Goal: Task Accomplishment & Management: Complete application form

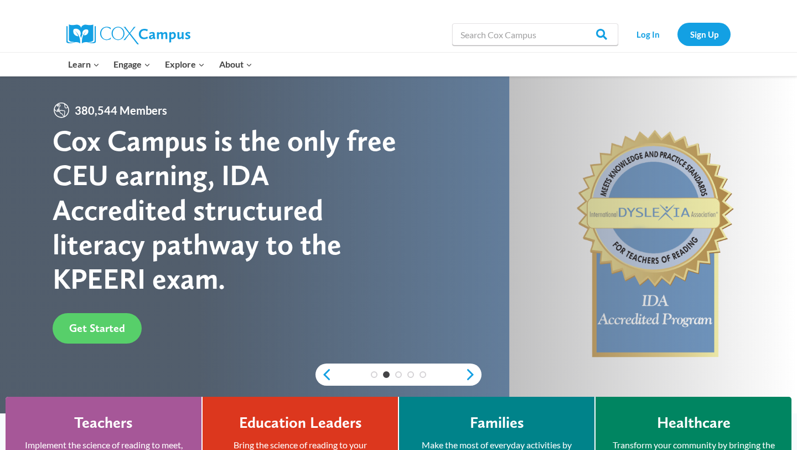
scroll to position [1, 0]
click at [699, 35] on link "Sign Up" at bounding box center [704, 34] width 53 height 23
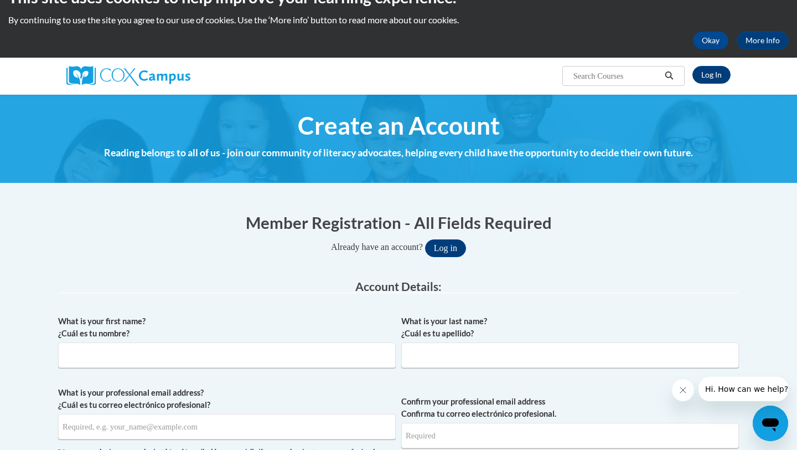
scroll to position [117, 0]
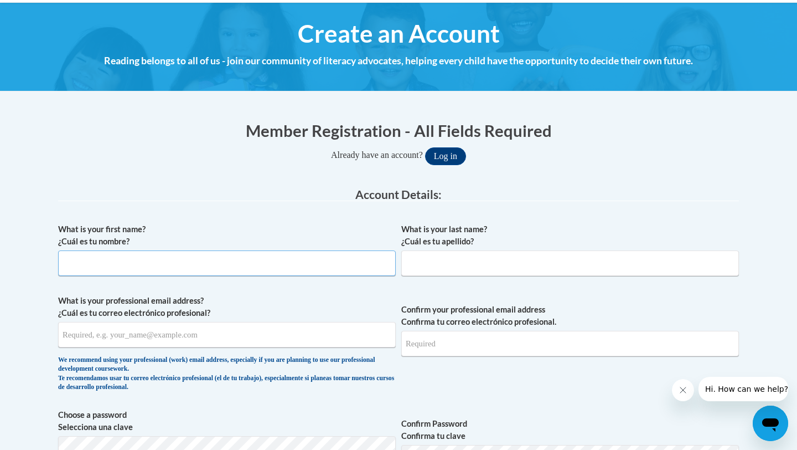
click at [100, 259] on input "What is your first name? ¿Cuál es tu nombre?" at bounding box center [227, 262] width 338 height 25
type input "Danielle"
type input "Ogozaly"
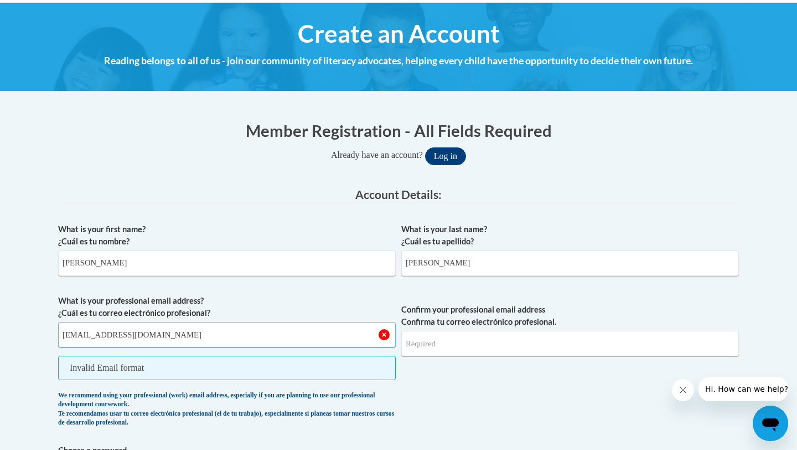
type input "dogozaly@vcu.edu"
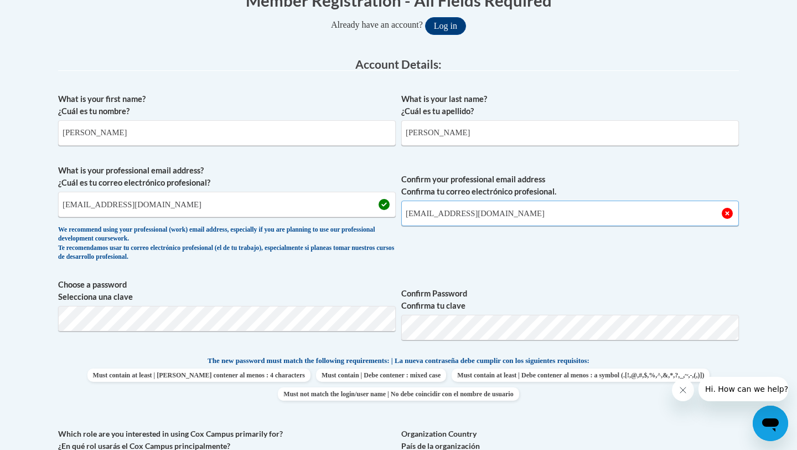
scroll to position [254, 0]
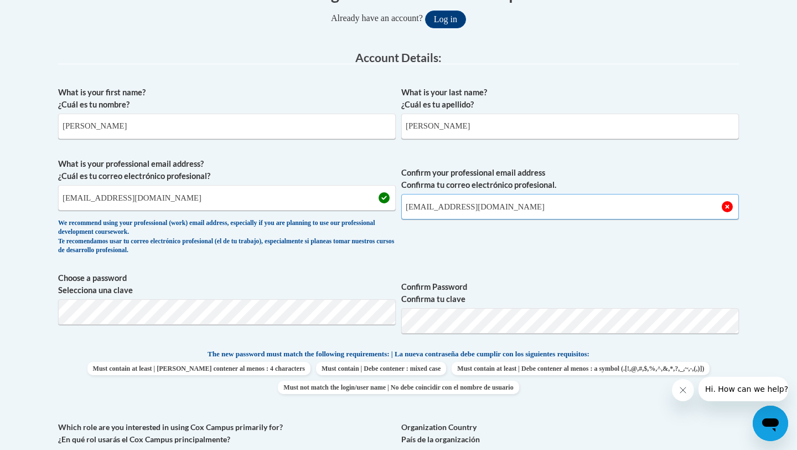
type input "dogozaly@vcu.com"
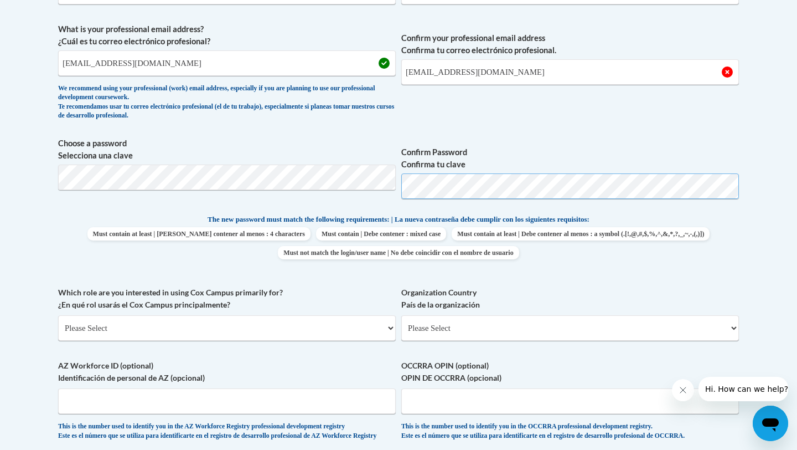
scroll to position [393, 0]
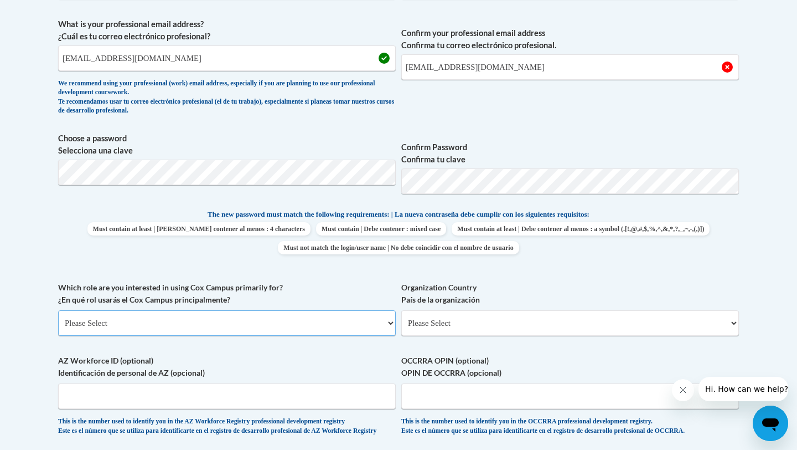
click at [116, 327] on select "Please Select College/University | Colegio/Universidad Community/Nonprofit Part…" at bounding box center [227, 322] width 338 height 25
select select "fbf2d438-af2f-41f8-98f1-81c410e29de3"
click at [58, 310] on select "Please Select College/University | Colegio/Universidad Community/Nonprofit Part…" at bounding box center [227, 322] width 338 height 25
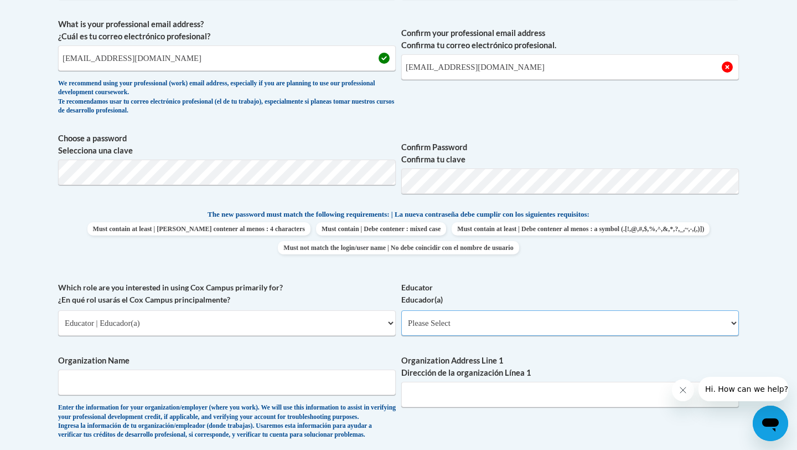
click at [456, 322] on select "Please Select Early Learning/Daycare Teacher/Family Home Care Provider | Maestr…" at bounding box center [571, 322] width 338 height 25
select select "8e40623d-54d0-45cd-9f92-5df65cd3f8cf"
click at [402, 310] on select "Please Select Early Learning/Daycare Teacher/Family Home Care Provider | Maestr…" at bounding box center [571, 322] width 338 height 25
click at [143, 383] on input "Organization Name" at bounding box center [227, 381] width 338 height 25
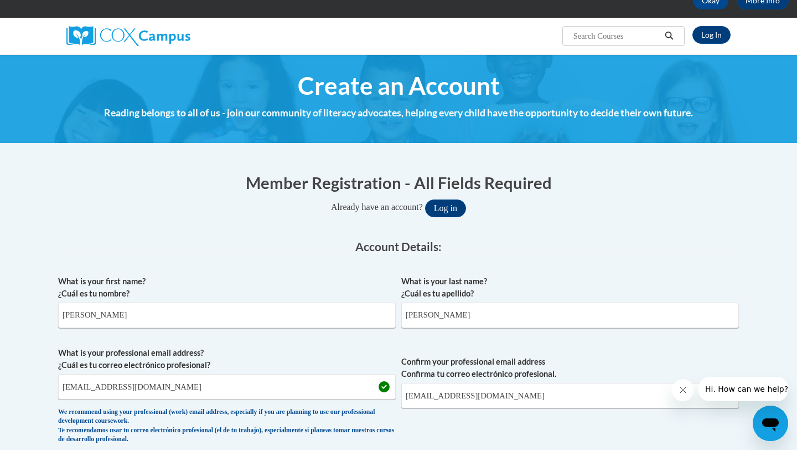
scroll to position [0, 0]
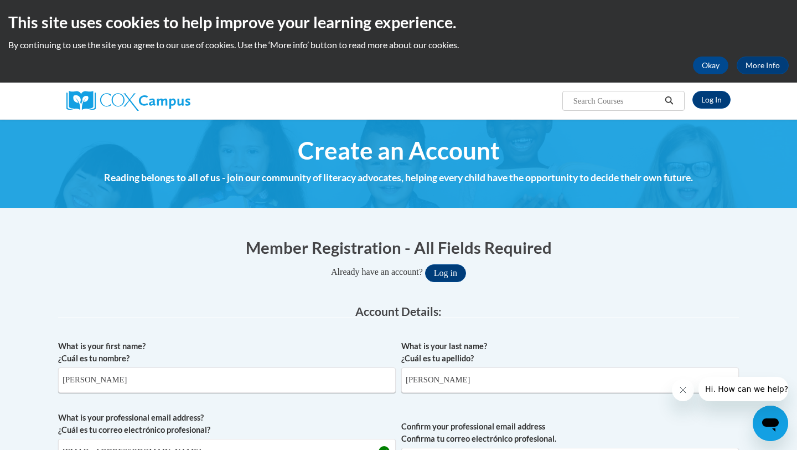
type input "VCU"
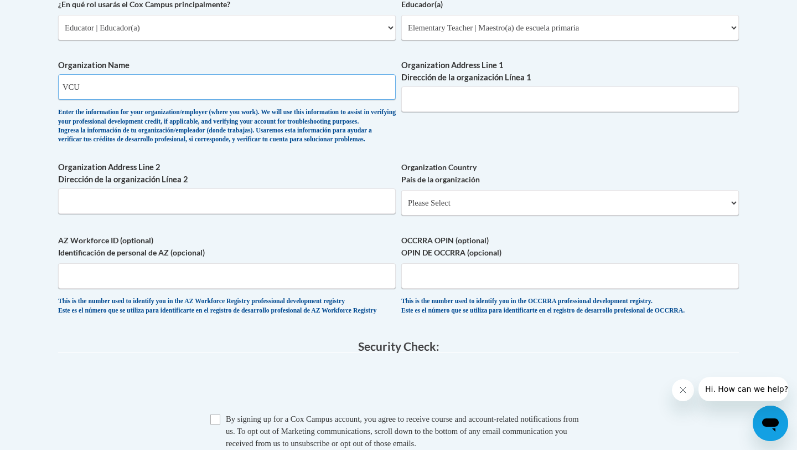
scroll to position [686, 0]
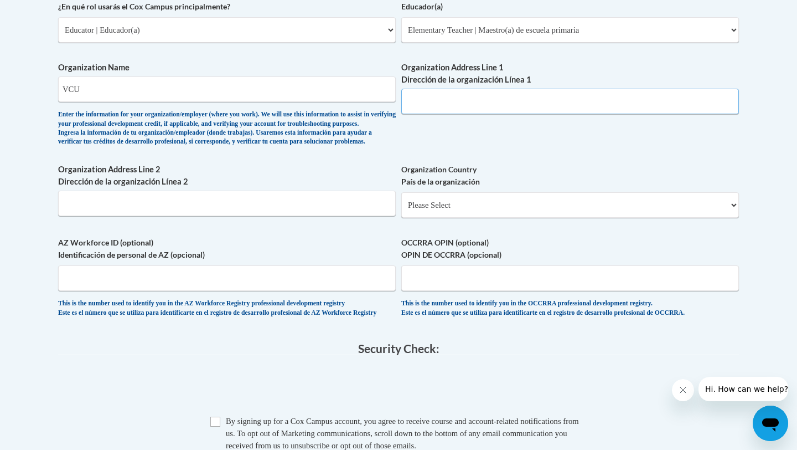
click at [457, 92] on input "Organization Address Line 1 Dirección de la organización Línea 1" at bounding box center [571, 101] width 338 height 25
click at [436, 105] on input "VCU Monrow Campus" at bounding box center [571, 101] width 338 height 25
type input "VCU Monroe Campus"
click at [455, 218] on select "Please Select United States | Estados Unidos Outside of the United States | Fue…" at bounding box center [571, 204] width 338 height 25
select select "ad49bcad-a171-4b2e-b99c-48b446064914"
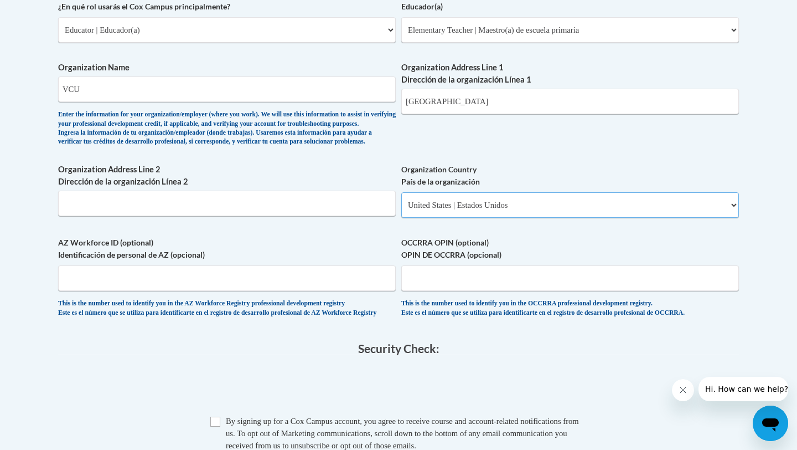
click at [402, 210] on select "Please Select United States | Estados Unidos Outside of the United States | Fue…" at bounding box center [571, 204] width 338 height 25
select select
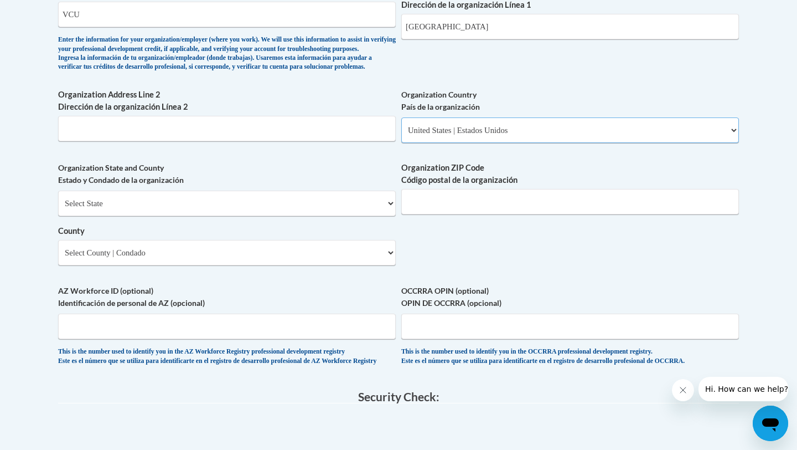
scroll to position [768, 0]
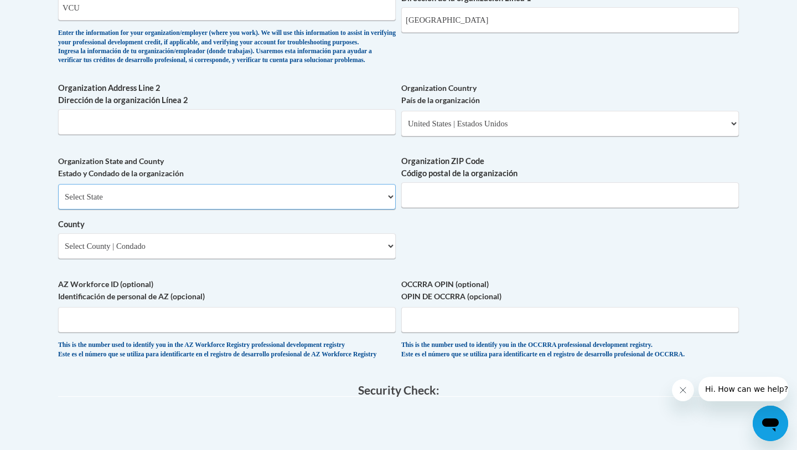
click at [152, 209] on select "Select State Alabama Alaska Arizona Arkansas California Colorado Connecticut De…" at bounding box center [227, 196] width 338 height 25
select select "Virginia"
click at [58, 202] on select "Select State Alabama Alaska Arizona Arkansas California Colorado Connecticut De…" at bounding box center [227, 196] width 338 height 25
click at [420, 208] on input "Organization ZIP Code Código postal de la organización" at bounding box center [571, 194] width 338 height 25
type input "23284"
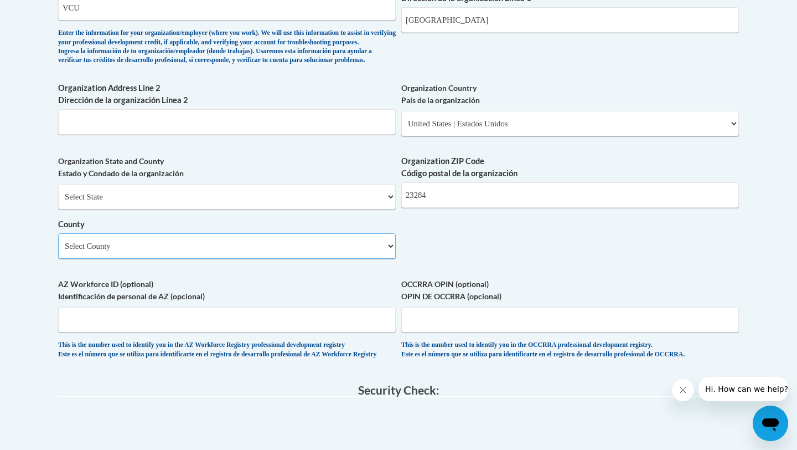
click at [178, 259] on select "Select County Accomack Albemarle Alexandria Alleghany Amelia Amherst Appomattox…" at bounding box center [227, 245] width 338 height 25
select select "Richmond"
click at [58, 251] on select "Select County Accomack Albemarle Alexandria Alleghany Amelia Amherst Appomattox…" at bounding box center [227, 245] width 338 height 25
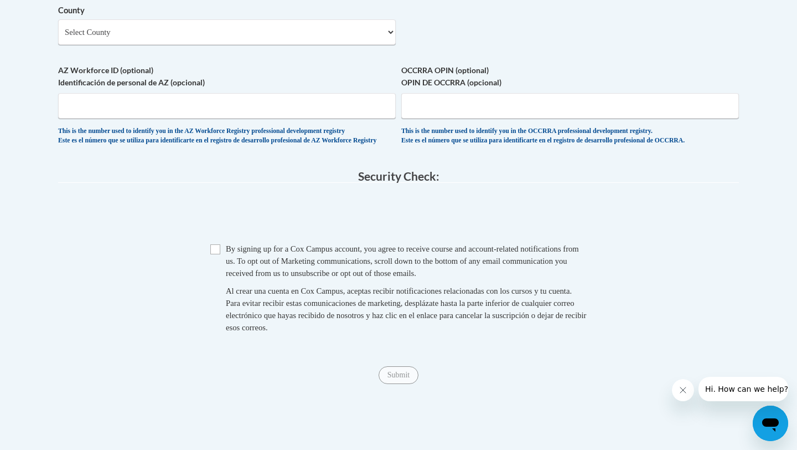
scroll to position [982, 0]
click at [212, 254] on input "Checkbox" at bounding box center [215, 249] width 10 height 10
checkbox input "true"
click at [406, 383] on div "Submit Submit" at bounding box center [398, 375] width 681 height 18
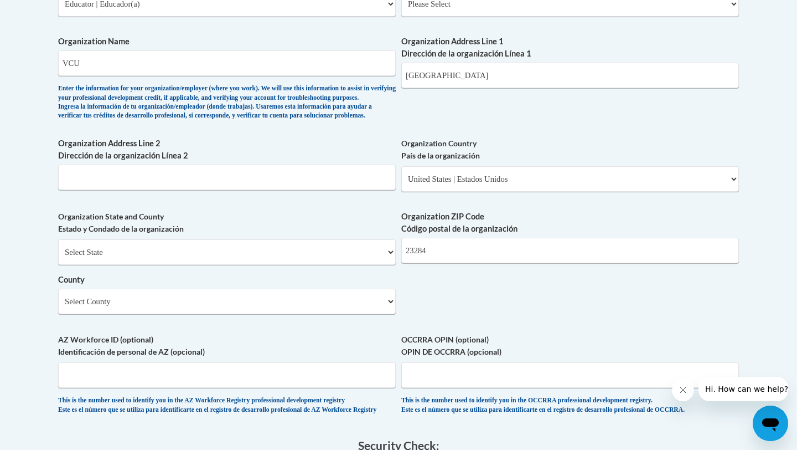
scroll to position [707, 0]
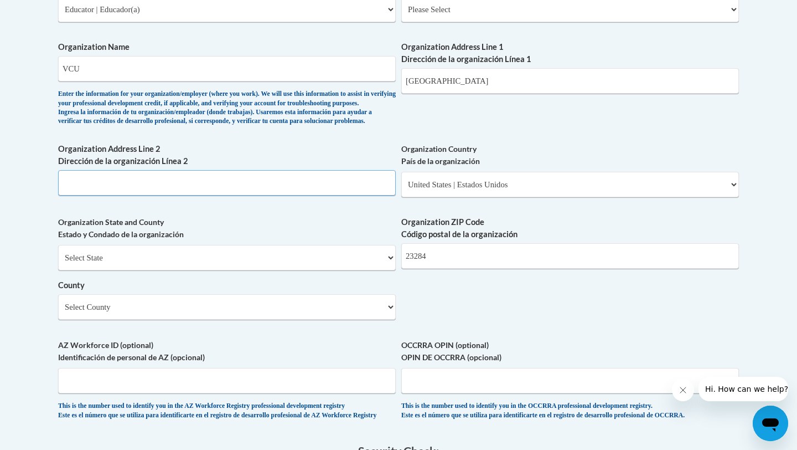
click at [177, 195] on input "Organization Address Line 2 Dirección de la organización Línea 2" at bounding box center [227, 182] width 338 height 25
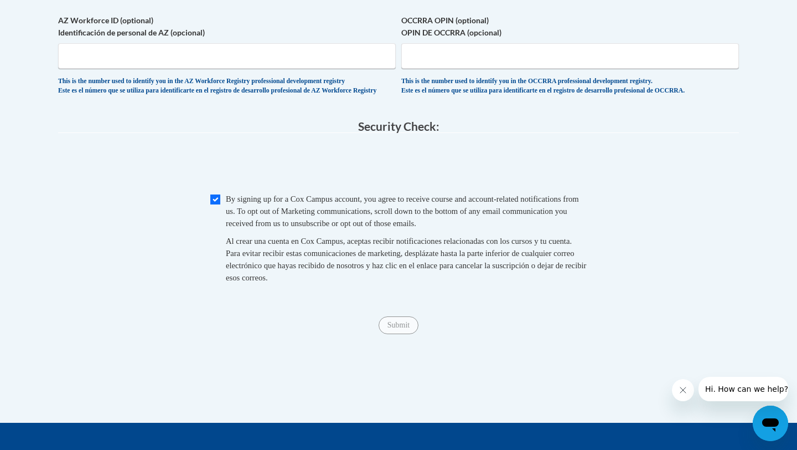
scroll to position [1087, 0]
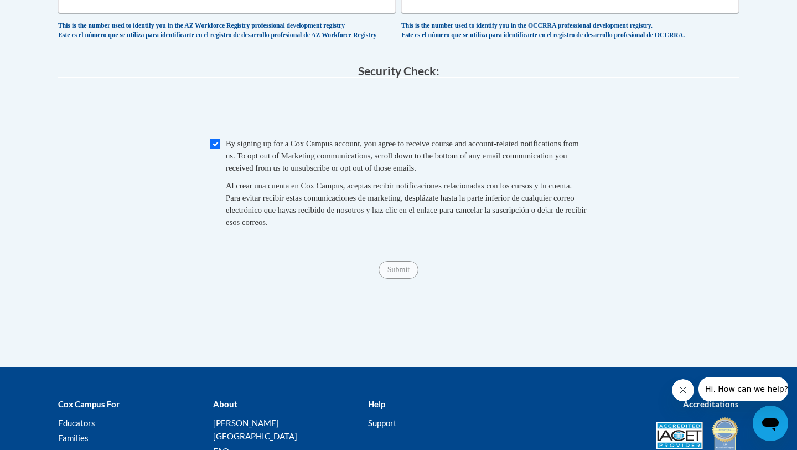
type input "."
click at [397, 273] on span "Submit" at bounding box center [399, 268] width 40 height 9
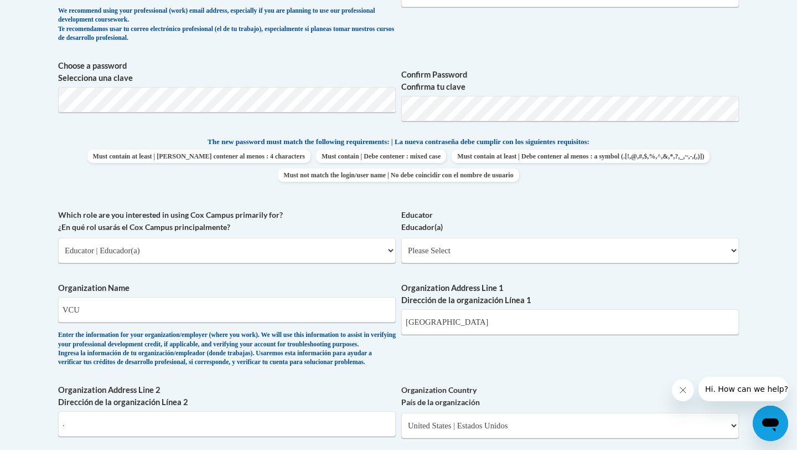
scroll to position [463, 0]
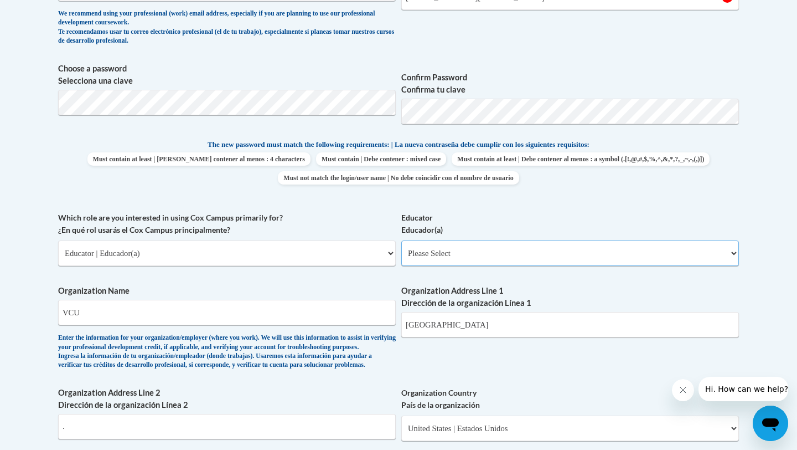
click at [444, 253] on select "Please Select Early Learning/Daycare Teacher/Family Home Care Provider | Maestr…" at bounding box center [571, 252] width 338 height 25
select select "8e40623d-54d0-45cd-9f92-5df65cd3f8cf"
click at [402, 240] on select "Please Select Early Learning/Daycare Teacher/Family Home Care Provider | Maestr…" at bounding box center [571, 252] width 338 height 25
select select "null"
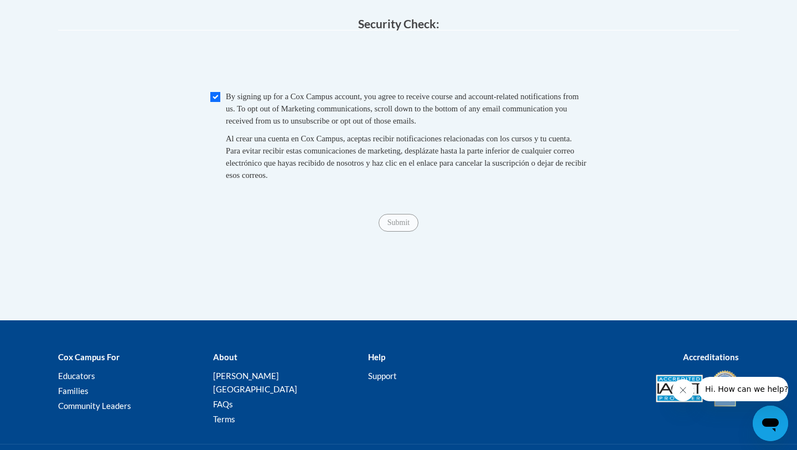
scroll to position [1214, 0]
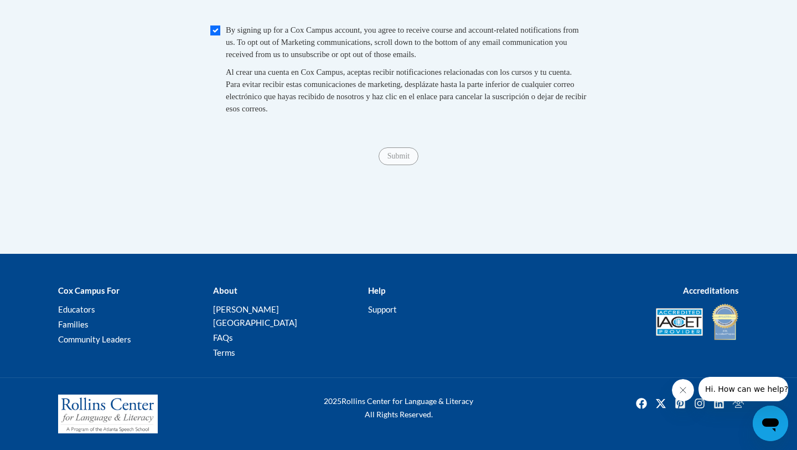
click at [398, 159] on span "Submit" at bounding box center [399, 155] width 40 height 9
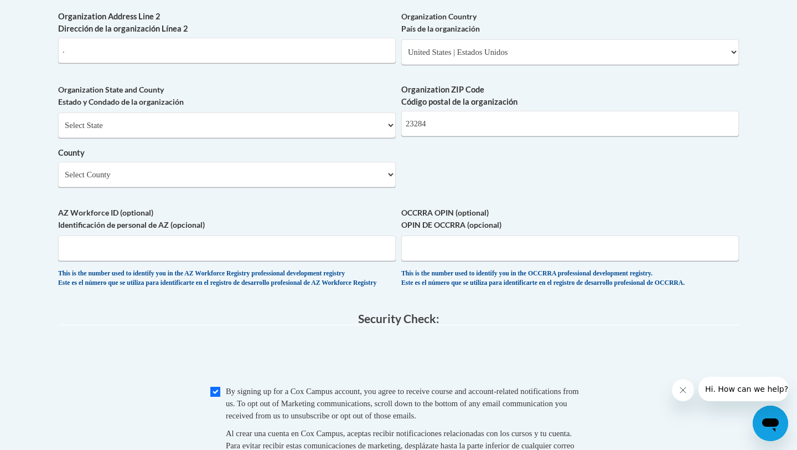
scroll to position [838, 0]
click at [313, 188] on select "Select County Accomack Albemarle Alexandria Alleghany Amelia Amherst Appomattox…" at bounding box center [227, 174] width 338 height 25
select select "Richmond"
click at [58, 181] on select "Select County Accomack Albemarle Alexandria Alleghany Amelia Amherst Appomattox…" at bounding box center [227, 174] width 338 height 25
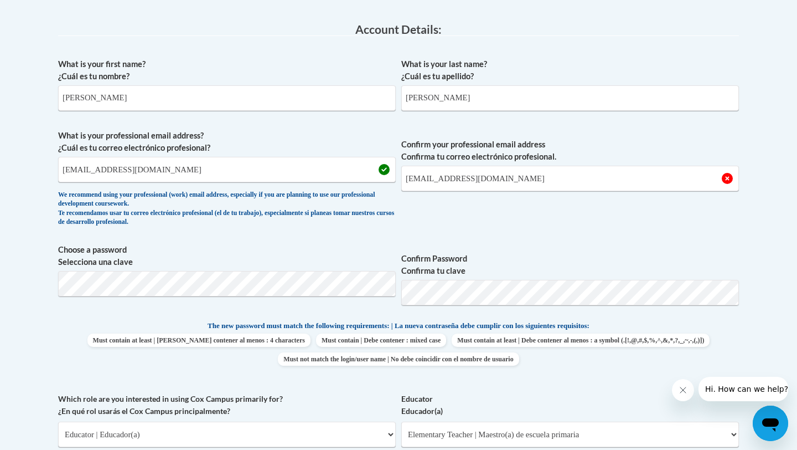
scroll to position [279, 0]
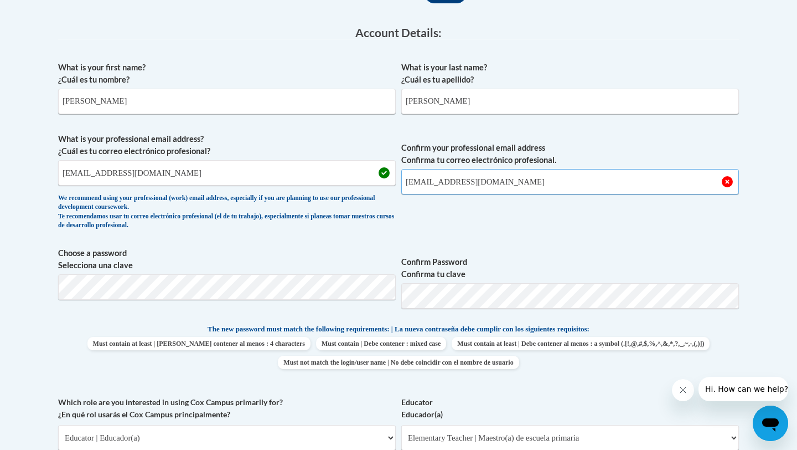
click at [466, 184] on input "dogozaly@vcu.com" at bounding box center [571, 181] width 338 height 25
type input "dogozaly@vcu.edu"
click at [534, 234] on span "Confirm your professional email address Confirma tu correo electrónico profesio…" at bounding box center [571, 184] width 338 height 102
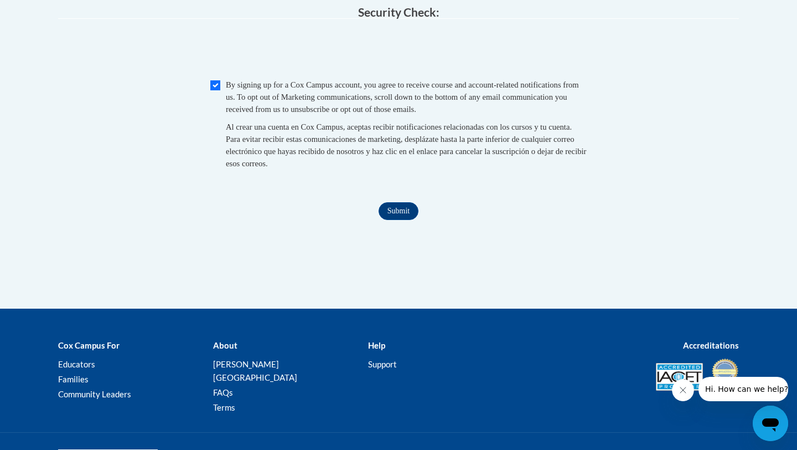
scroll to position [1214, 0]
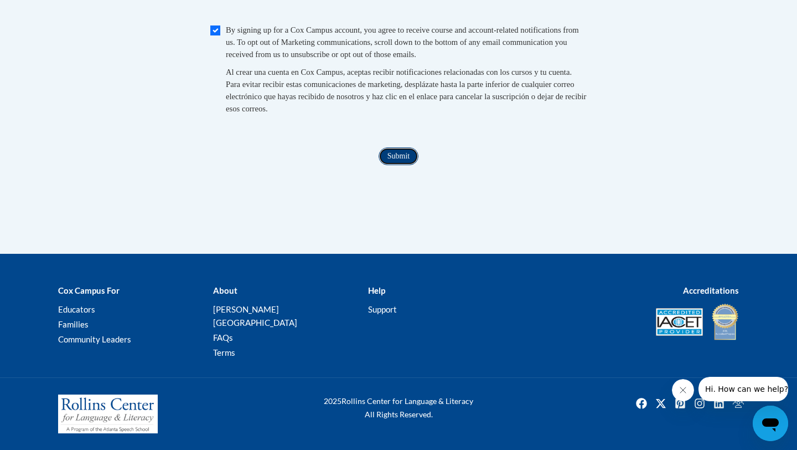
click at [391, 165] on input "Submit" at bounding box center [399, 156] width 40 height 18
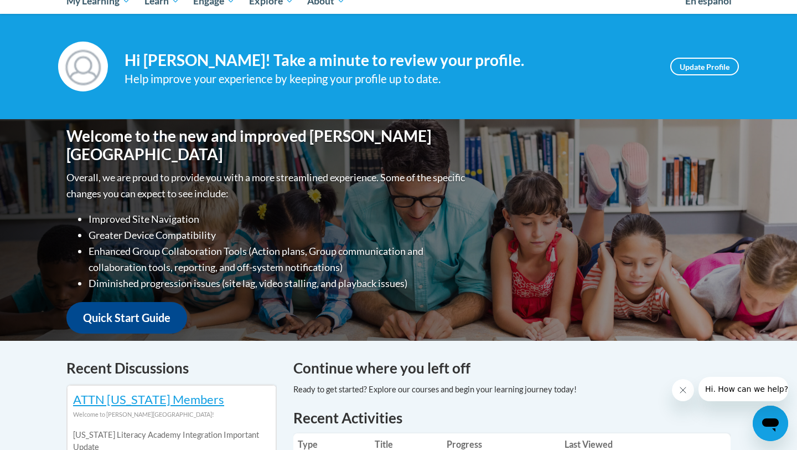
scroll to position [145, 0]
